Goal: Book appointment/travel/reservation

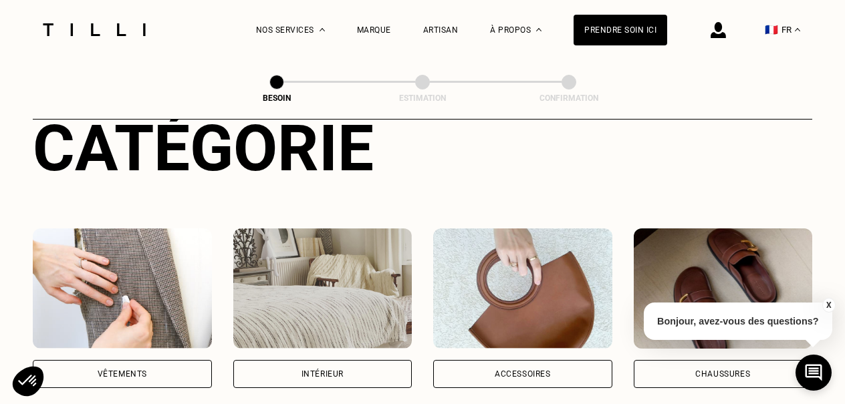
scroll to position [174, 0]
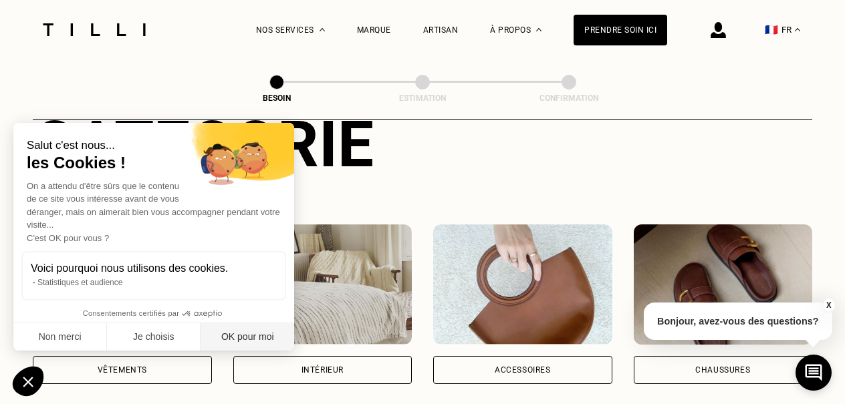
click at [240, 335] on button "OK pour moi" at bounding box center [248, 337] width 94 height 28
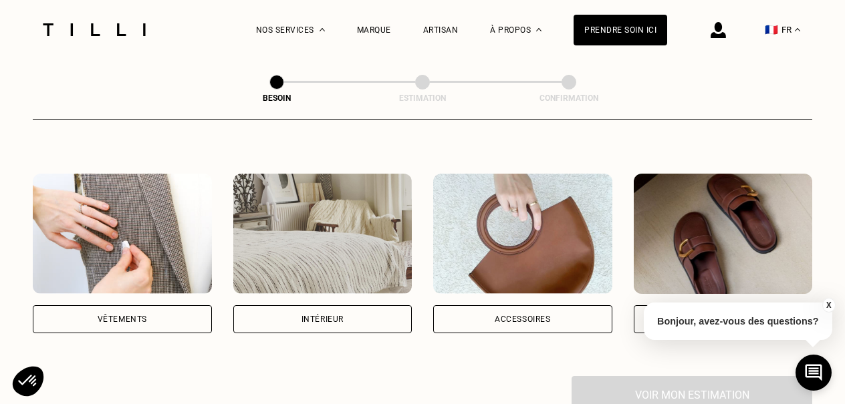
scroll to position [221, 0]
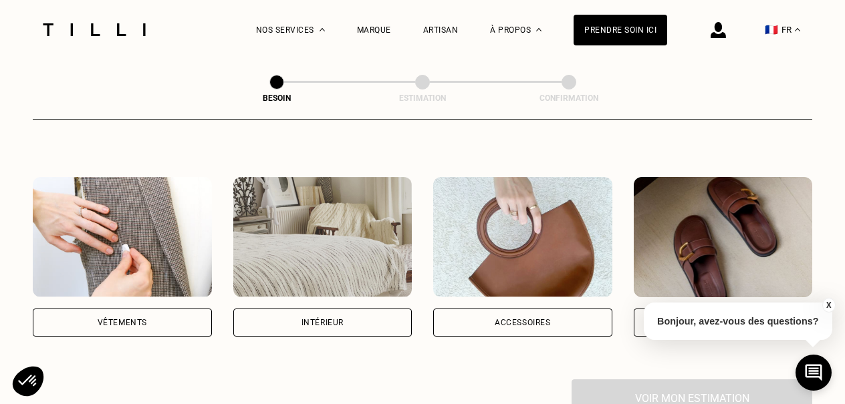
click at [309, 319] on div "Intérieur" at bounding box center [322, 323] width 42 height 8
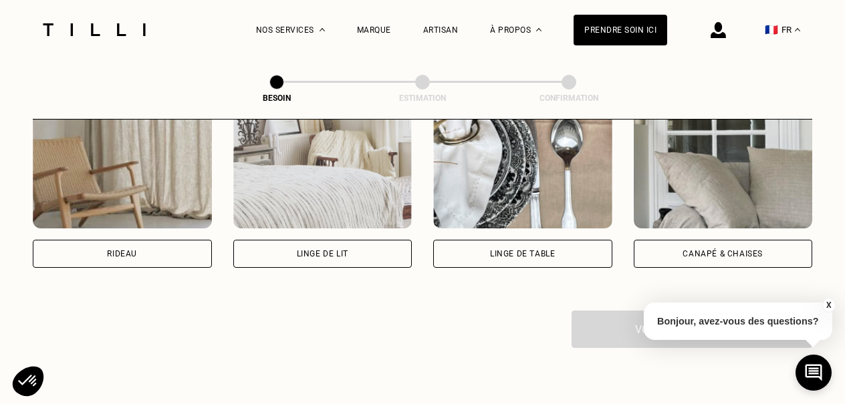
scroll to position [658, 0]
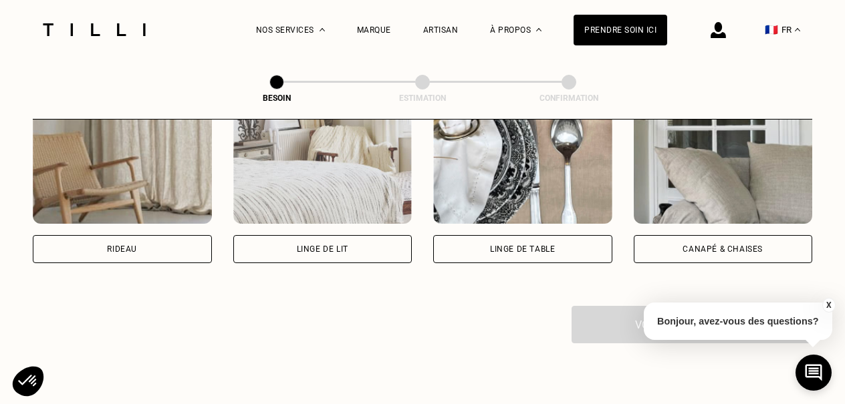
click at [113, 245] on div "Rideau" at bounding box center [122, 249] width 30 height 8
select select "FR"
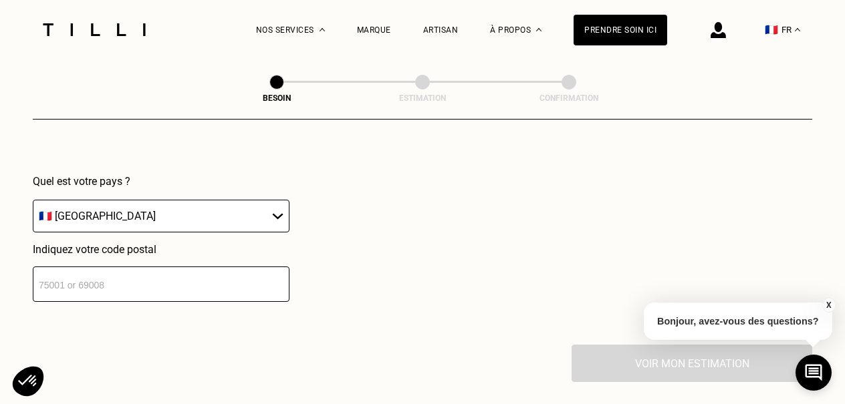
scroll to position [946, 0]
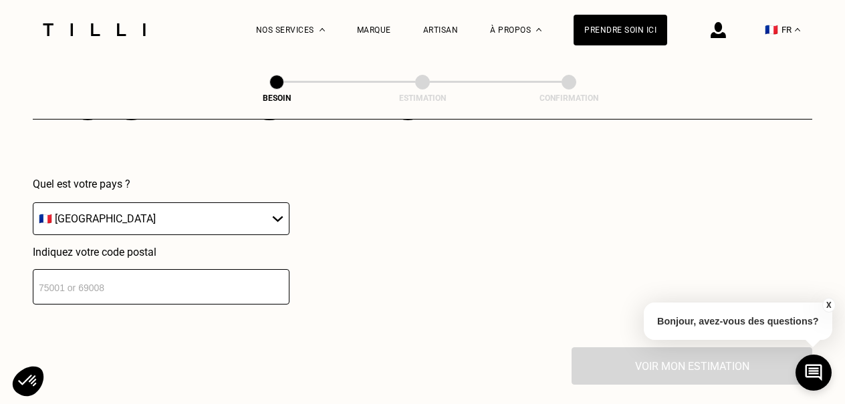
click at [57, 273] on input "number" at bounding box center [161, 286] width 257 height 35
type input "14170"
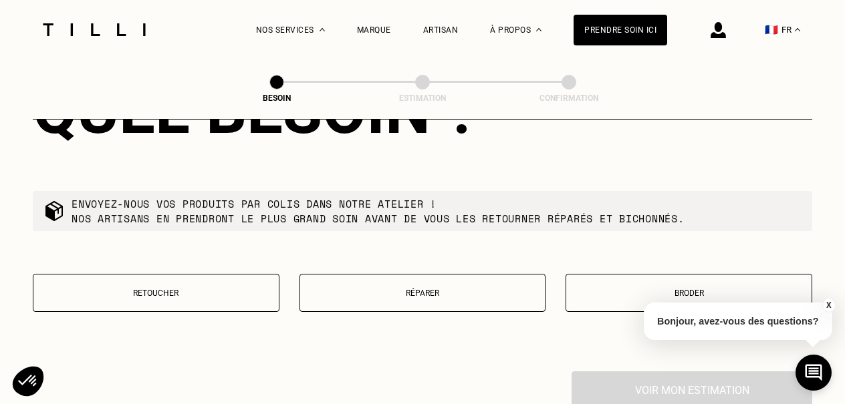
scroll to position [1259, 0]
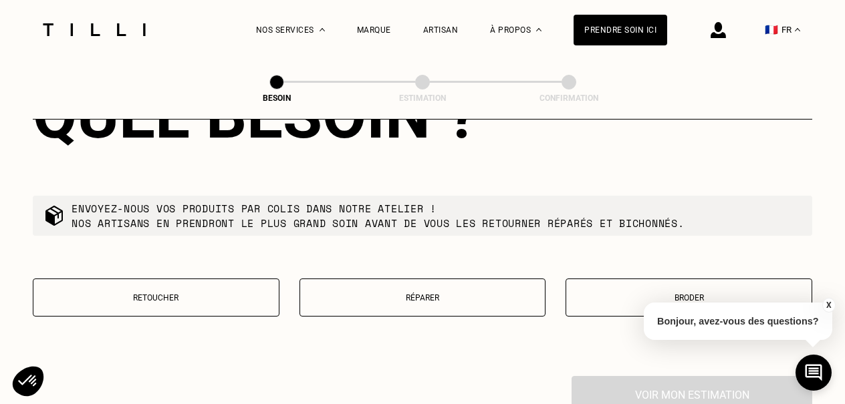
click at [663, 293] on p "Broder" at bounding box center [689, 297] width 232 height 9
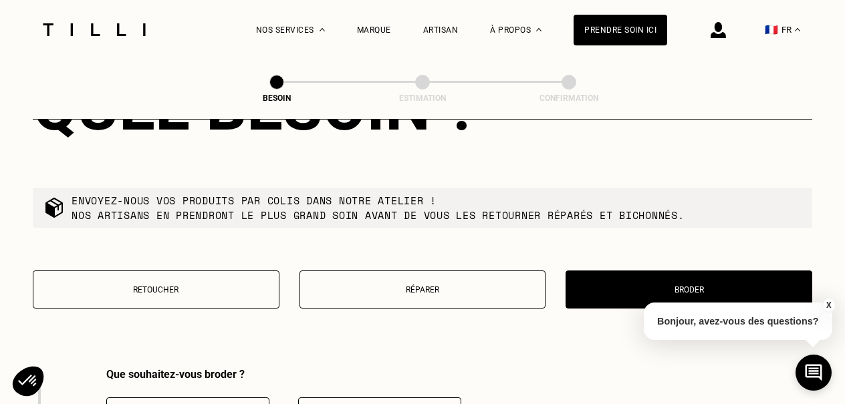
scroll to position [1263, 0]
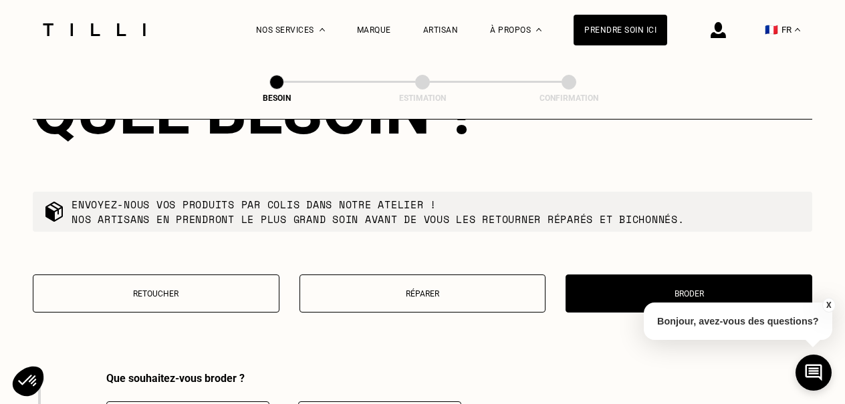
click at [135, 289] on p "Retoucher" at bounding box center [156, 293] width 232 height 9
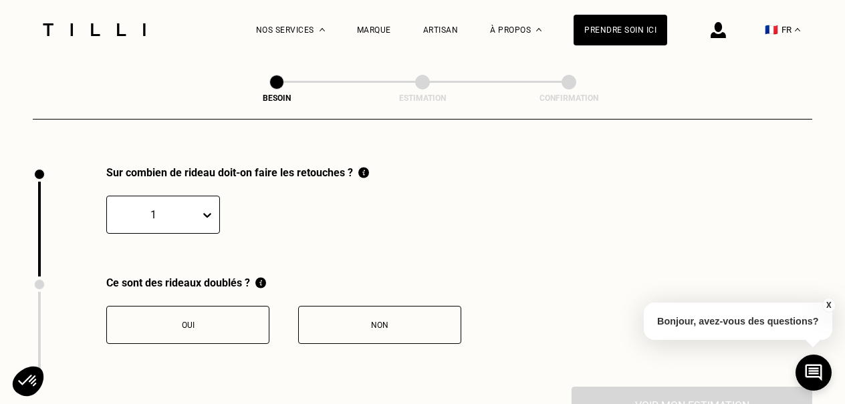
scroll to position [1470, 0]
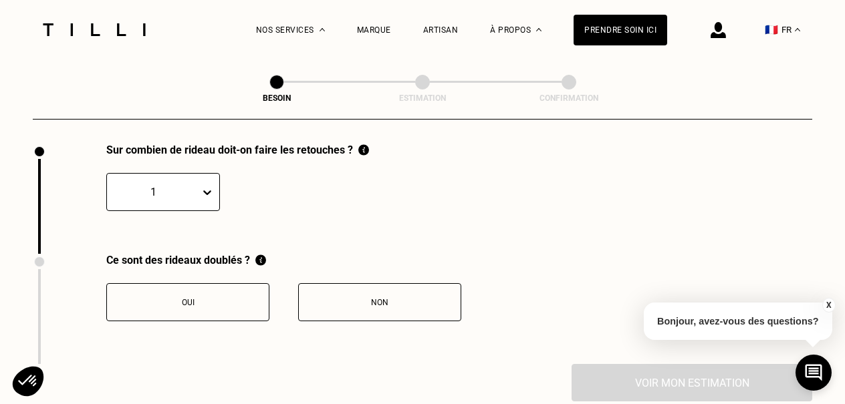
click at [201, 195] on div "Sur combien de rideau doit-on faire les retouches ? 1" at bounding box center [201, 199] width 336 height 110
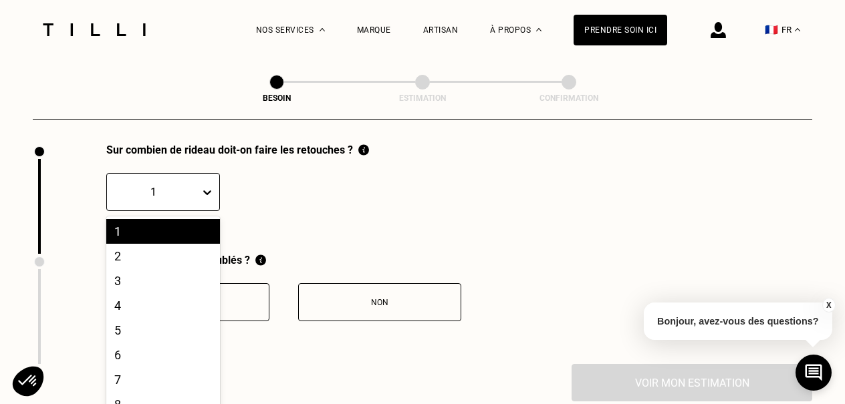
scroll to position [1494, 0]
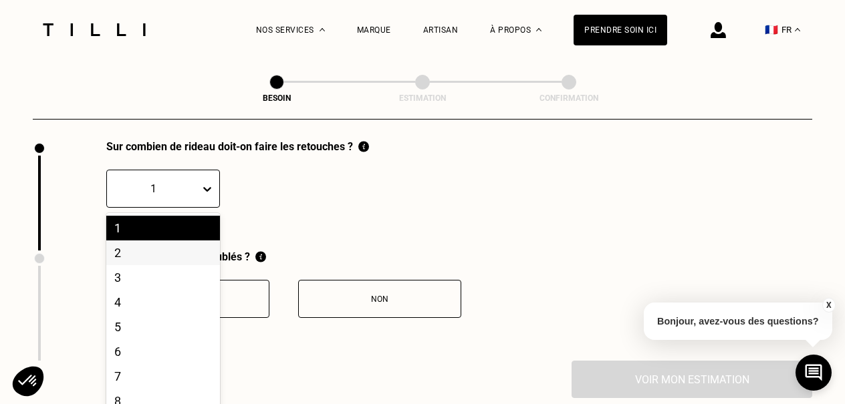
click at [185, 241] on div "2" at bounding box center [163, 253] width 114 height 25
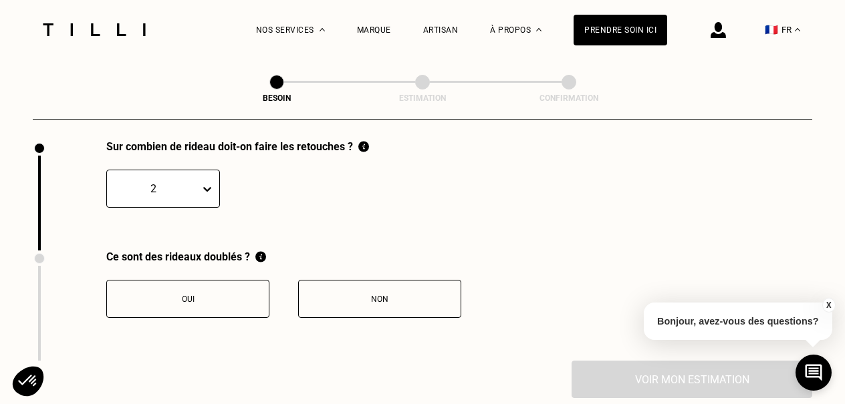
click at [374, 289] on button "Non" at bounding box center [379, 299] width 163 height 38
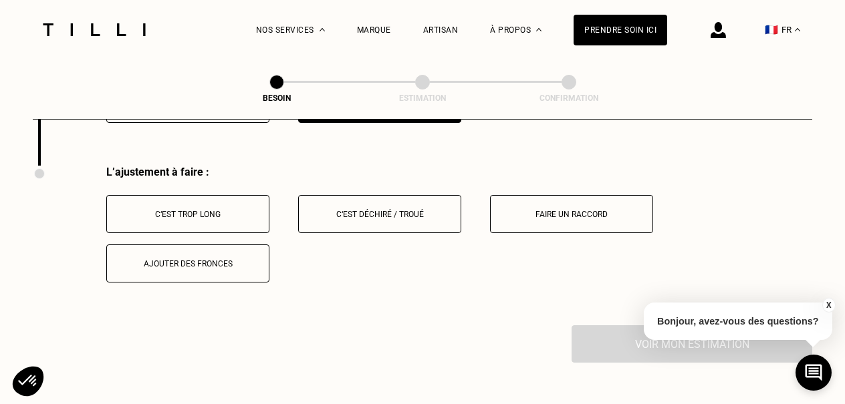
scroll to position [1691, 0]
click at [176, 209] on div "C‘est trop long" at bounding box center [188, 213] width 148 height 9
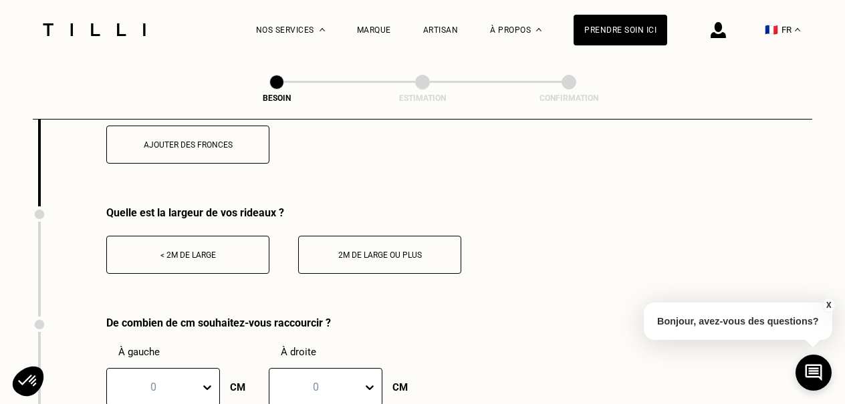
scroll to position [1807, 0]
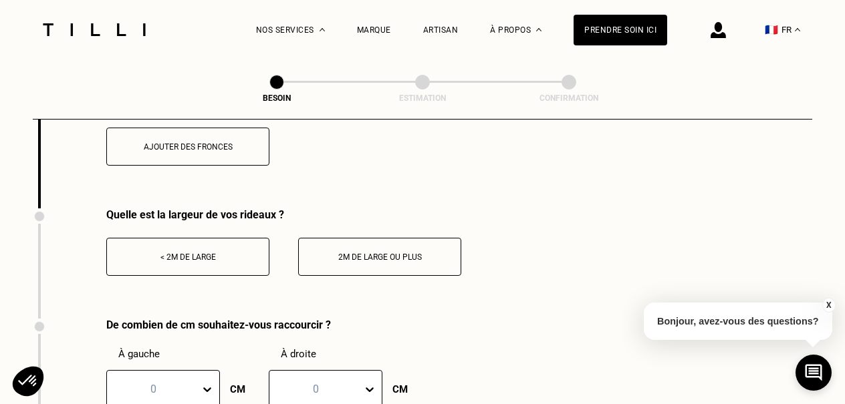
click at [183, 238] on button "< 2m de large" at bounding box center [187, 257] width 163 height 38
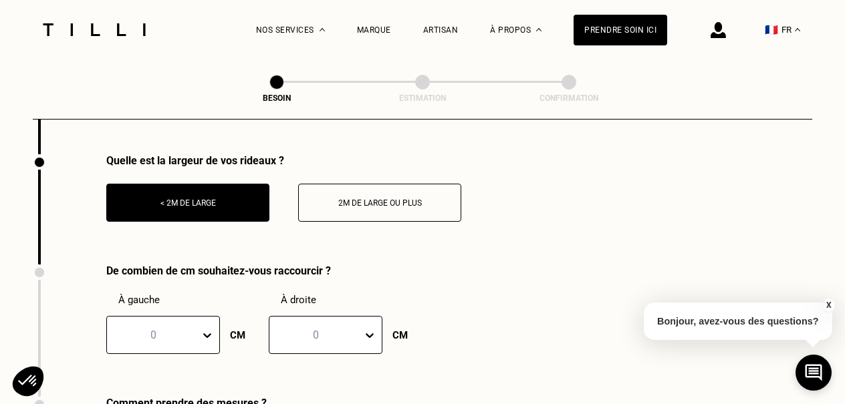
scroll to position [1864, 0]
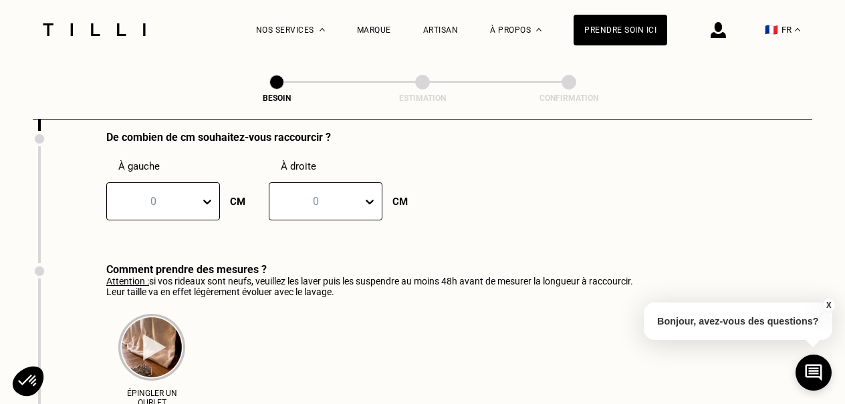
click at [207, 221] on div "0" at bounding box center [163, 201] width 114 height 38
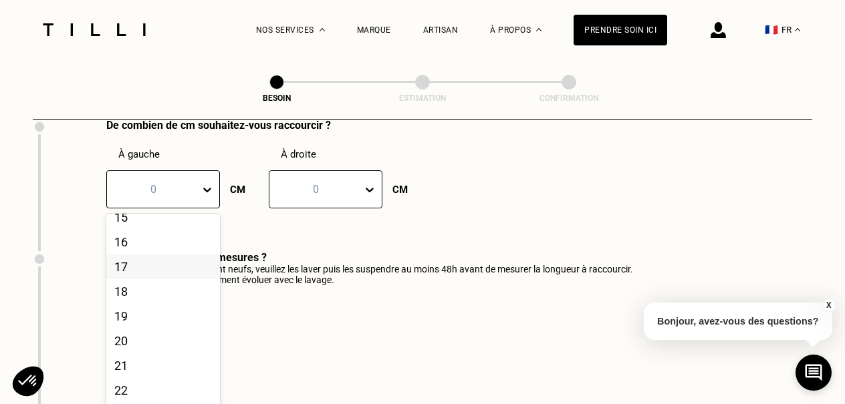
scroll to position [385, 0]
click at [136, 326] on div "20" at bounding box center [163, 338] width 114 height 25
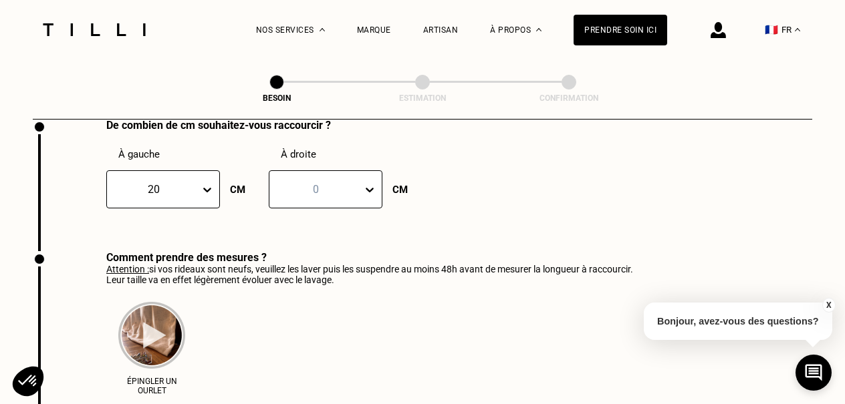
click at [368, 183] on icon at bounding box center [369, 189] width 13 height 13
click at [292, 297] on div "20" at bounding box center [326, 309] width 114 height 25
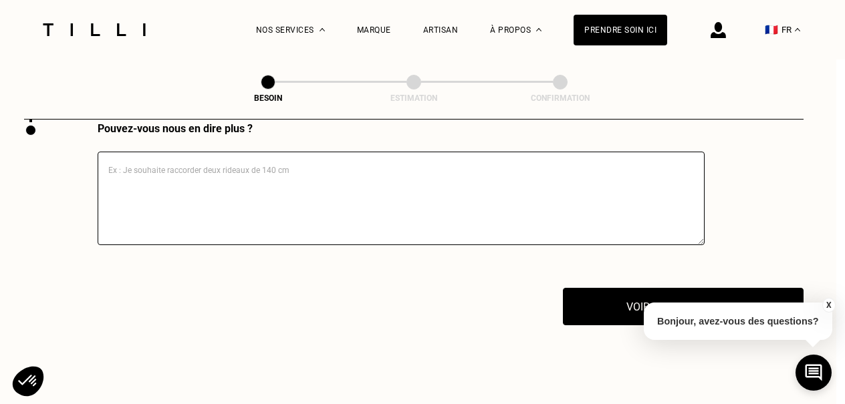
scroll to position [2333, 9]
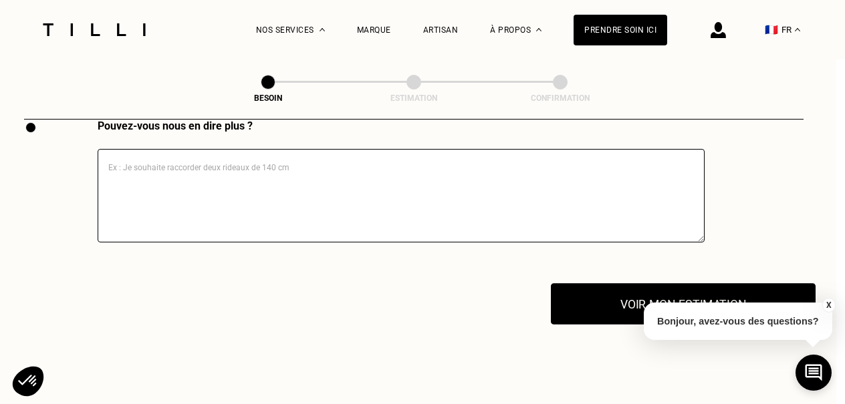
click at [624, 290] on button "Voir mon estimation" at bounding box center [683, 303] width 265 height 41
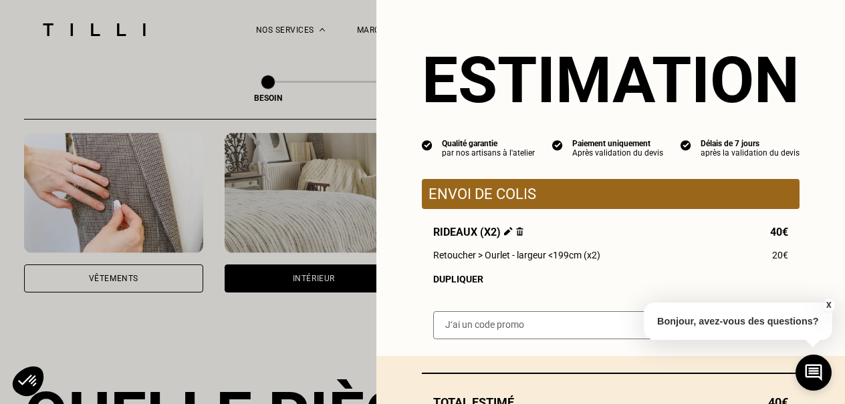
scroll to position [0, 9]
